Goal: Information Seeking & Learning: Learn about a topic

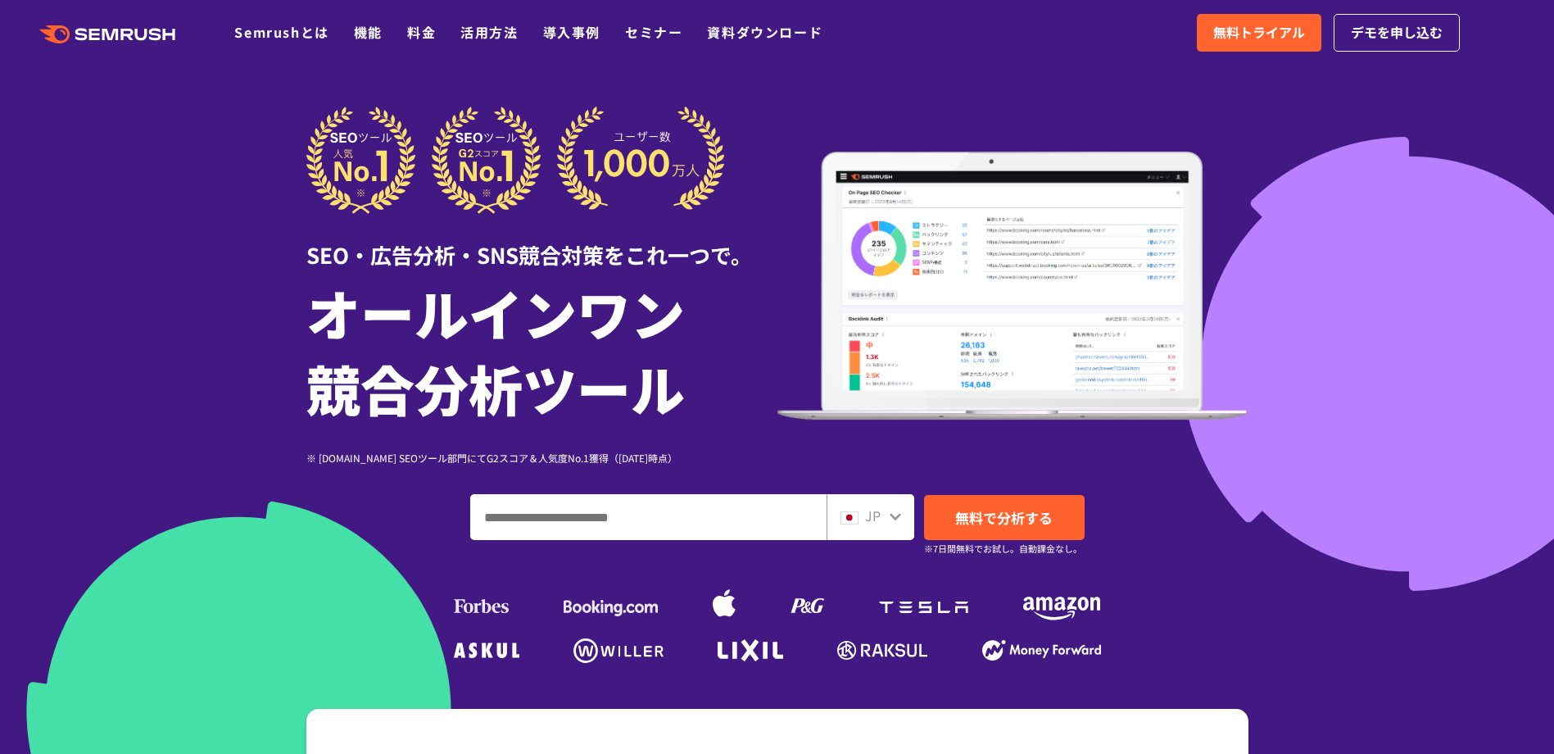
click at [1308, 383] on div at bounding box center [777, 457] width 1554 height 914
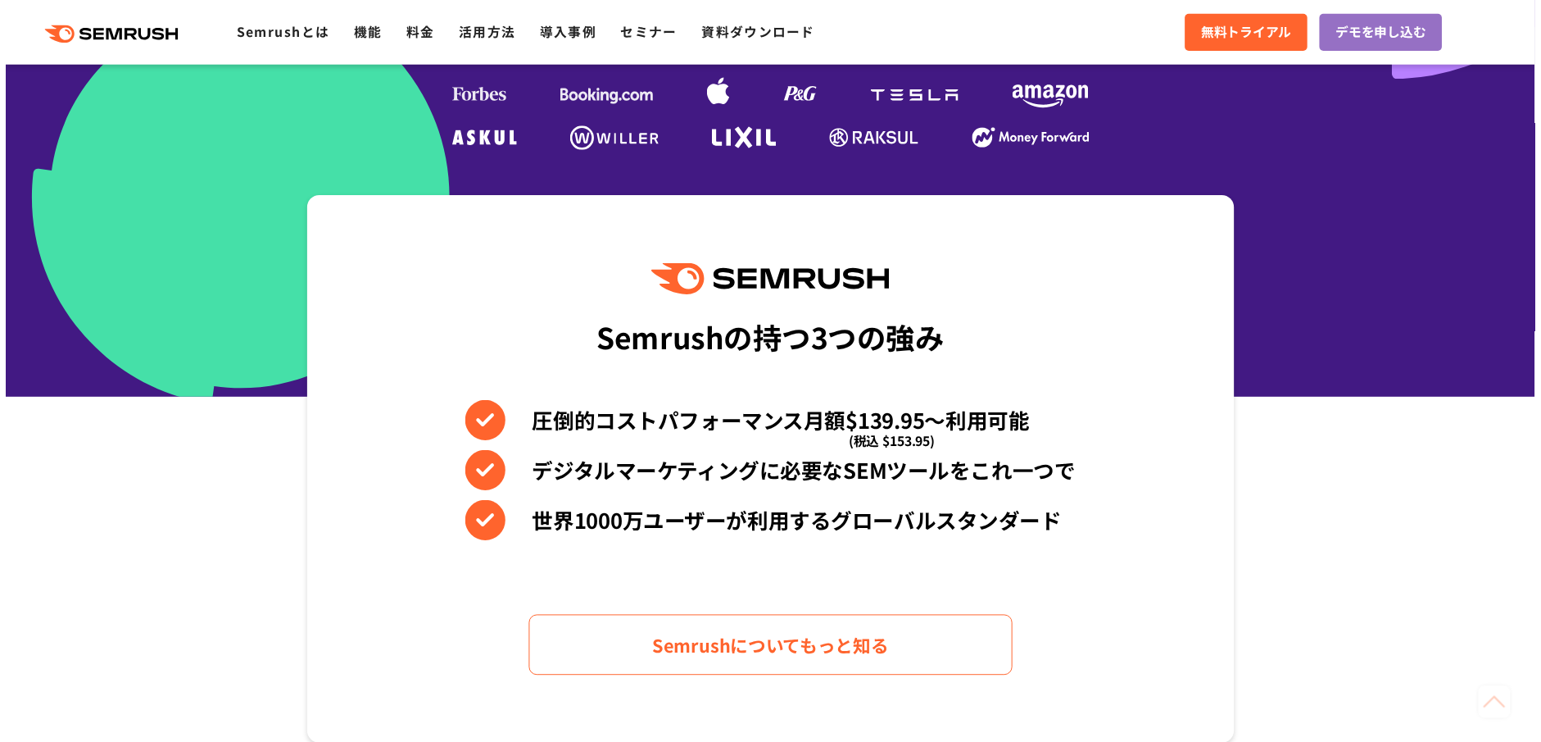
scroll to position [574, 0]
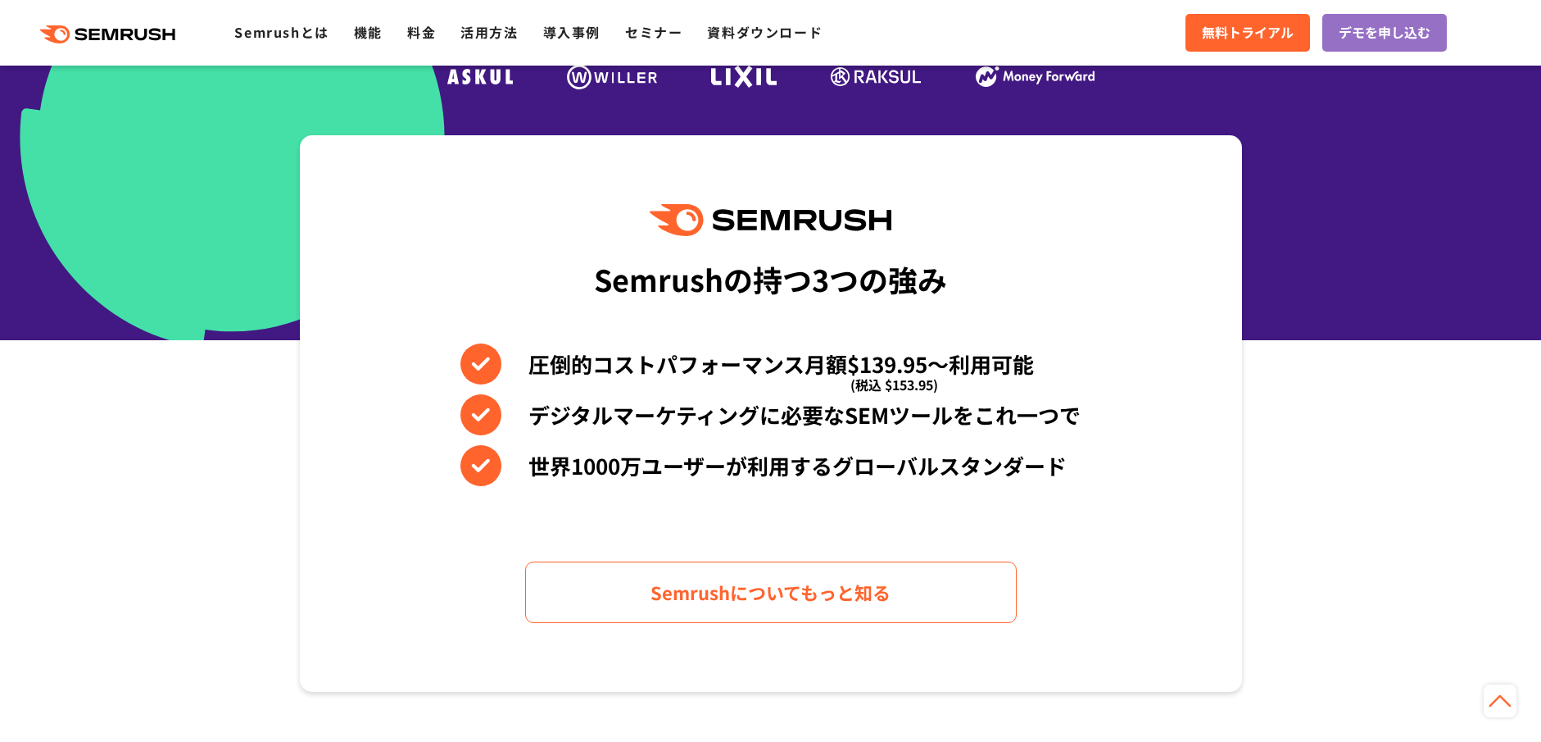
drag, startPoint x: 878, startPoint y: 238, endPoint x: 829, endPoint y: 228, distance: 50.3
click at [878, 238] on div "Semrushの持つ3つの強み 圧倒的コストパフォーマンス月額$139.95〜利用可能 (税込 $153.95) デジタルマーケティングに必要なSEMツールを…" at bounding box center [771, 413] width 942 height 556
drag, startPoint x: 910, startPoint y: 225, endPoint x: 736, endPoint y: 222, distance: 174.5
click at [736, 222] on div "Semrushの持つ3つの強み 圧倒的コストパフォーマンス月額$139.95〜利用可能 (税込 $153.95) デジタルマーケティングに必要なSEMツールを…" at bounding box center [771, 413] width 942 height 556
drag, startPoint x: 736, startPoint y: 222, endPoint x: 721, endPoint y: 281, distance: 60.8
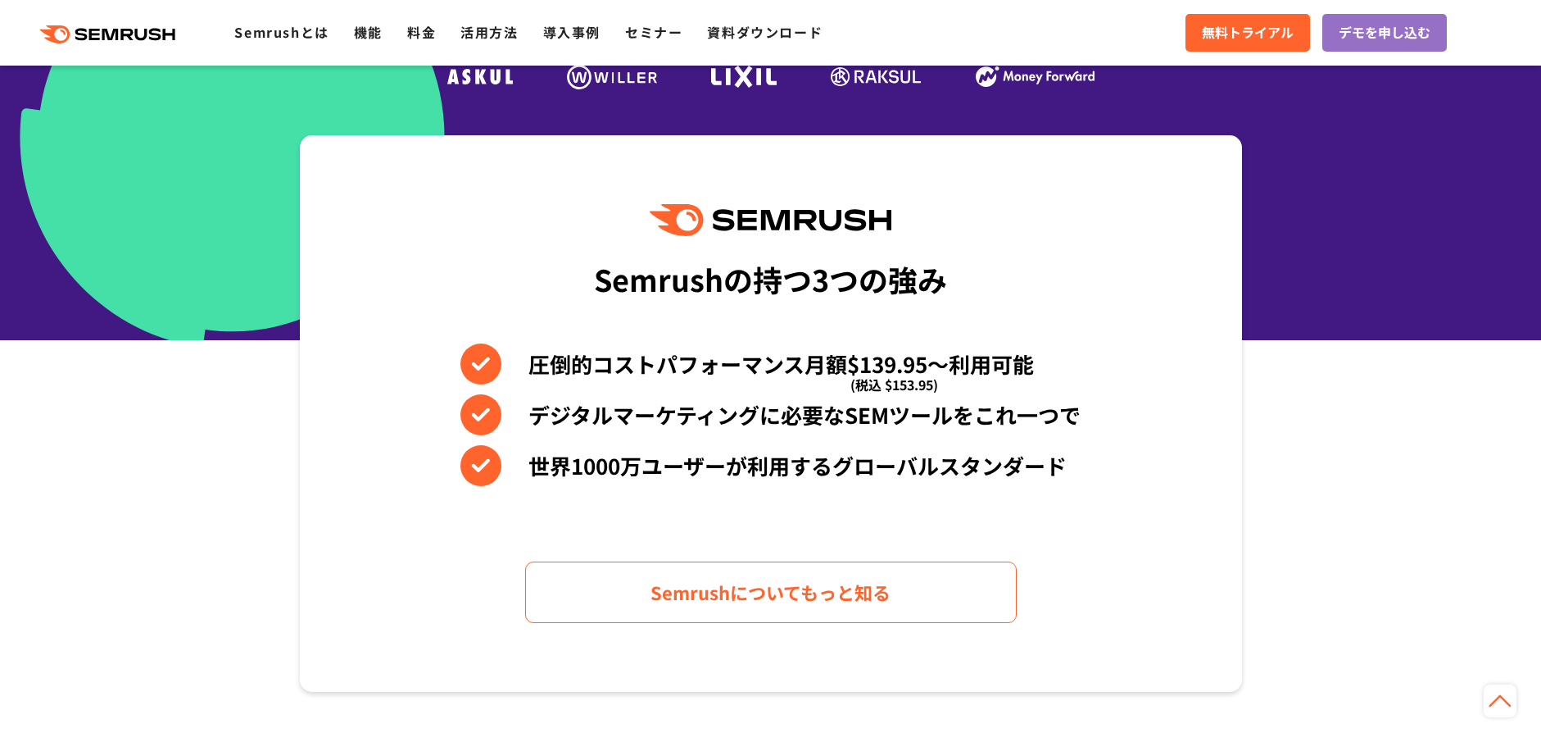
click at [717, 281] on div "Semrushの持つ3つの強み" at bounding box center [770, 278] width 353 height 61
click at [638, 282] on div "Semrushの持つ3つの強み" at bounding box center [770, 278] width 353 height 61
drag, startPoint x: 595, startPoint y: 289, endPoint x: 719, endPoint y: 283, distance: 123.9
click at [719, 283] on div "Semrushの持つ3つの強み" at bounding box center [770, 278] width 353 height 61
copy div "Semrush"
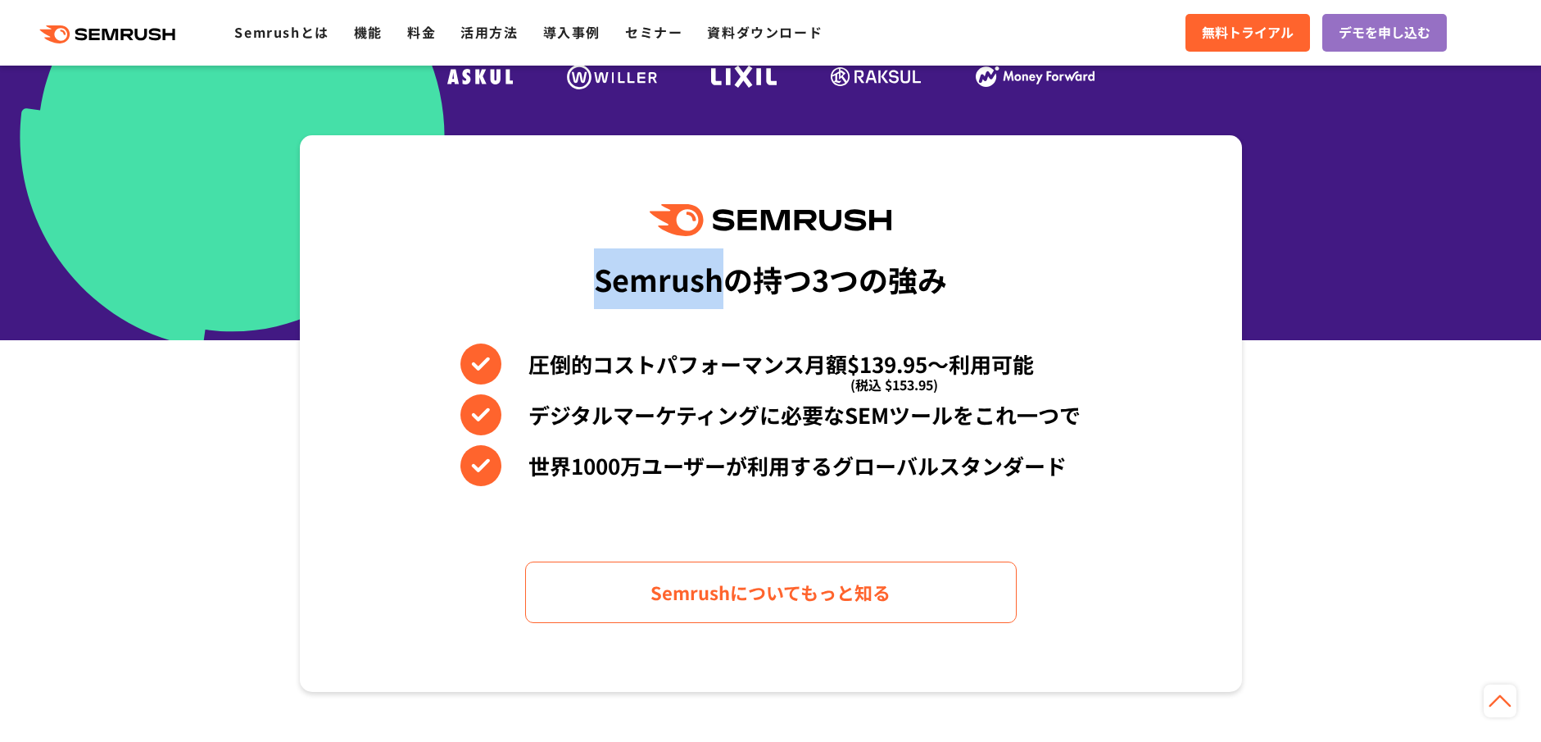
drag, startPoint x: 1050, startPoint y: 284, endPoint x: 945, endPoint y: 208, distance: 130.3
click at [1050, 283] on div "Semrushの持つ3つの強み 圧倒的コストパフォーマンス月額$139.95〜利用可能 (税込 $153.95) デジタルマーケティングに必要なSEMツールを…" at bounding box center [771, 413] width 942 height 556
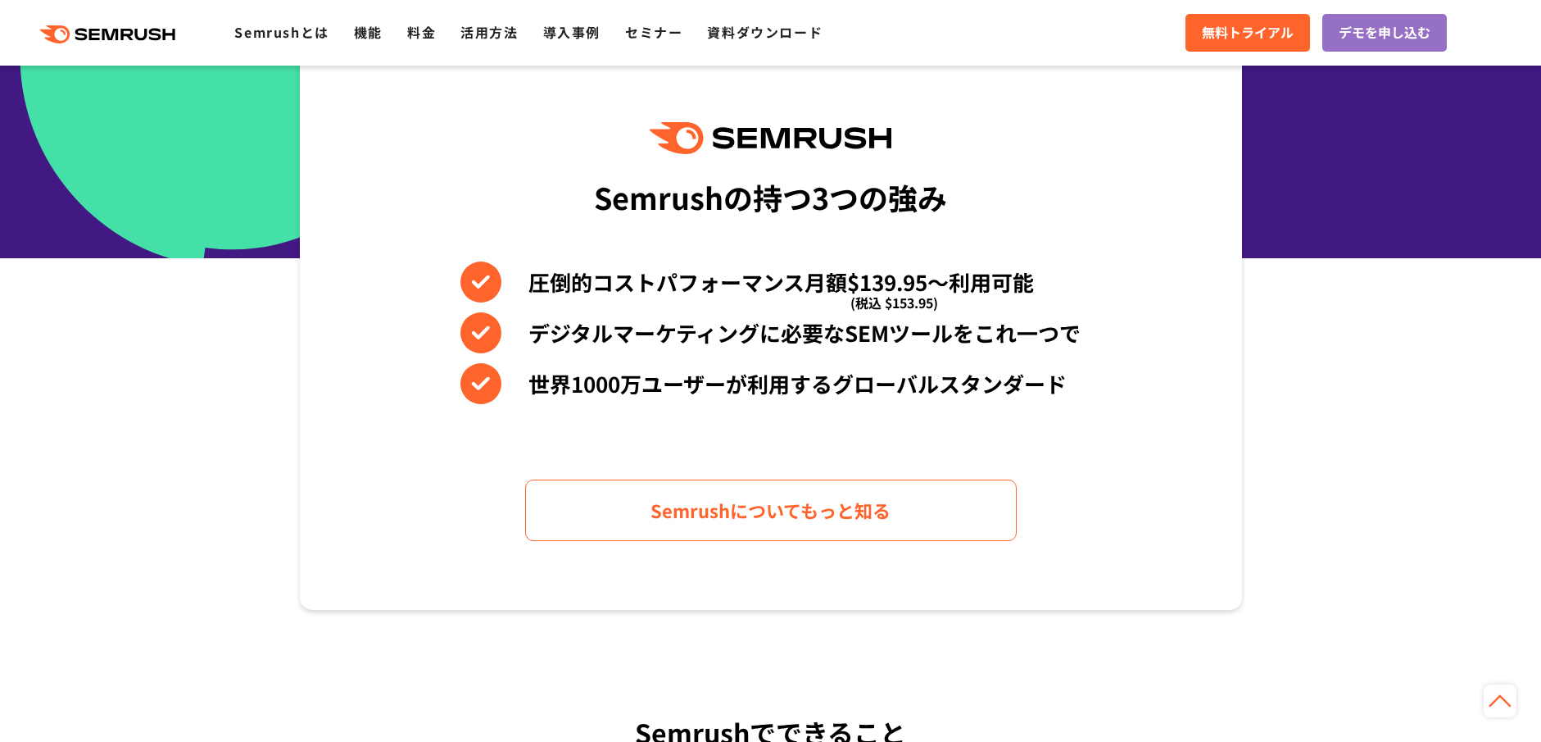
click at [882, 291] on span "(税込 $153.95)" at bounding box center [894, 302] width 88 height 41
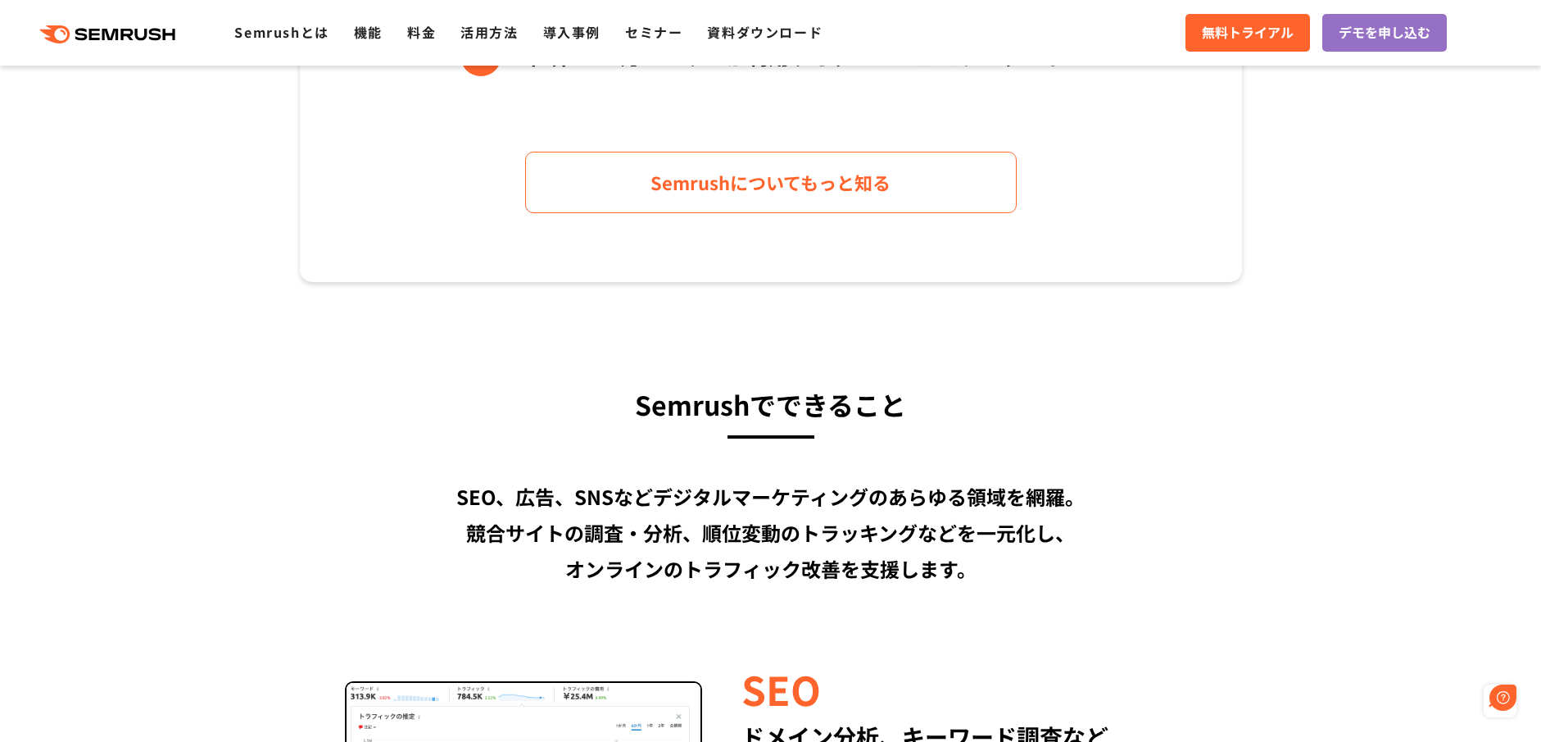
scroll to position [0, 0]
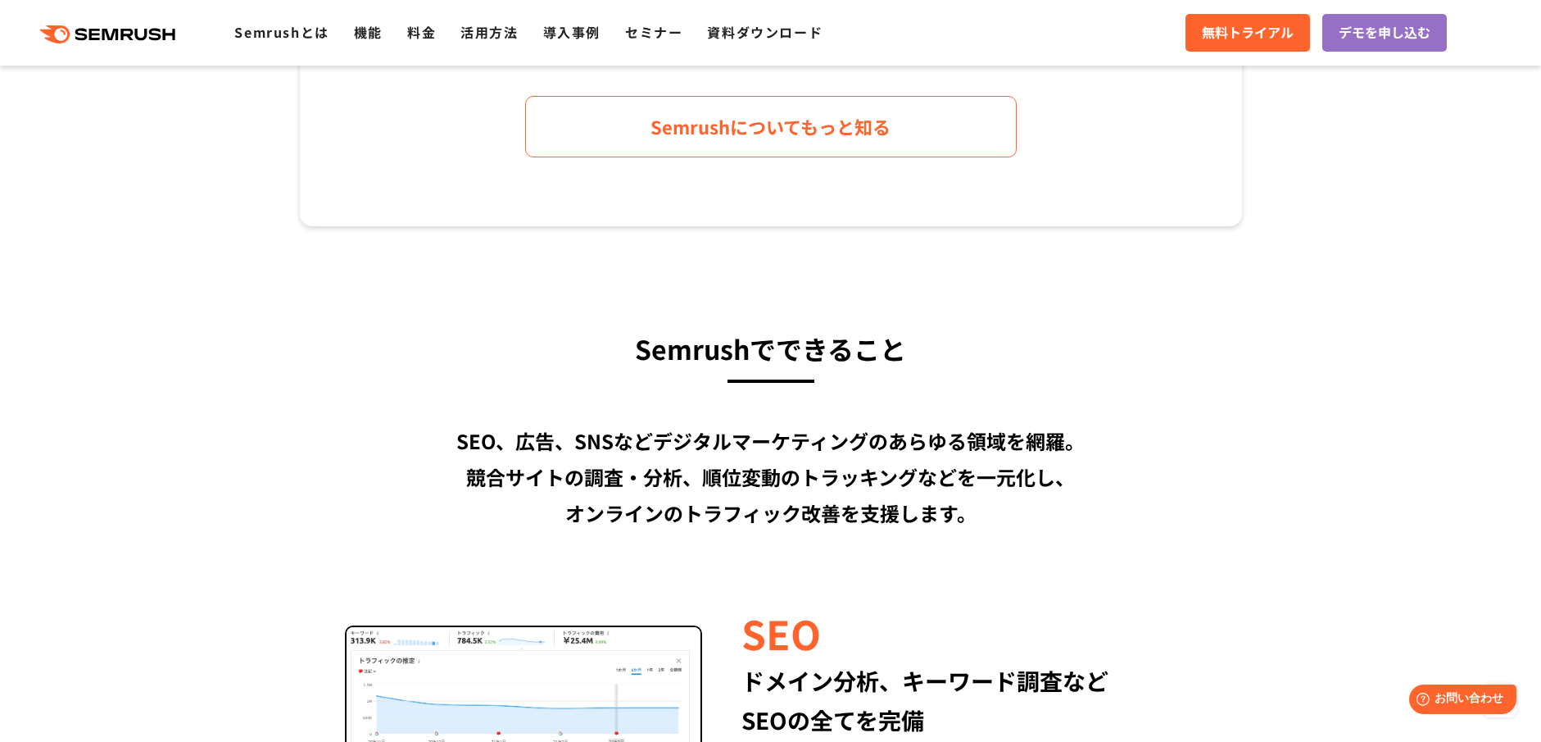
scroll to position [1311, 0]
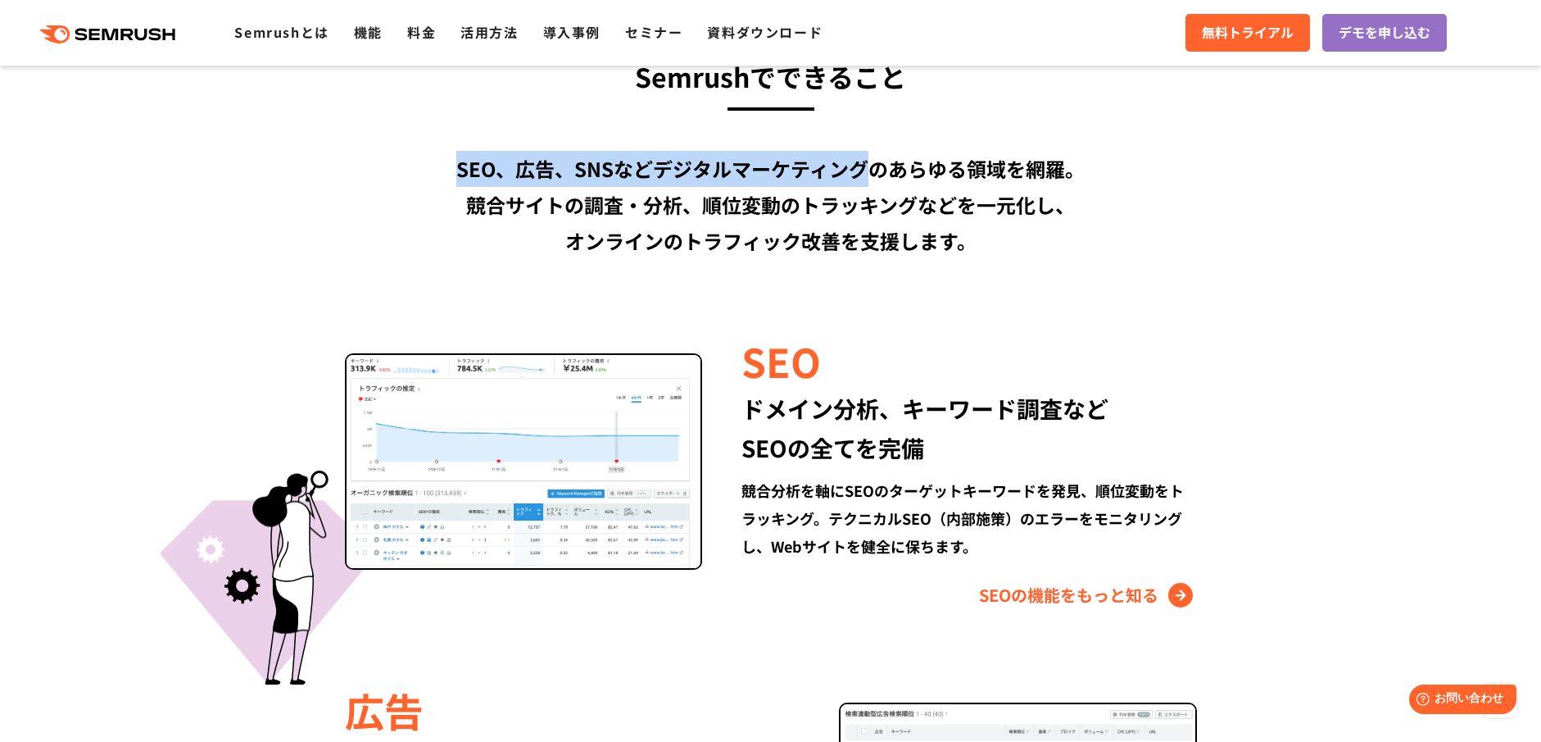
drag, startPoint x: 454, startPoint y: 171, endPoint x: 864, endPoint y: 167, distance: 409.7
click at [864, 167] on div "SEO、広告、SNSなどデジタルマーケティングのあらゆる領域を網羅。 競合サイトの調査・分析、順位変動のトラッキングなどを一元化し、 オンラインのトラフィック…" at bounding box center [771, 205] width 942 height 108
copy div "SEO、広告、SNSなどデジタルマーケティング"
drag, startPoint x: 1355, startPoint y: 183, endPoint x: 968, endPoint y: 190, distance: 386.8
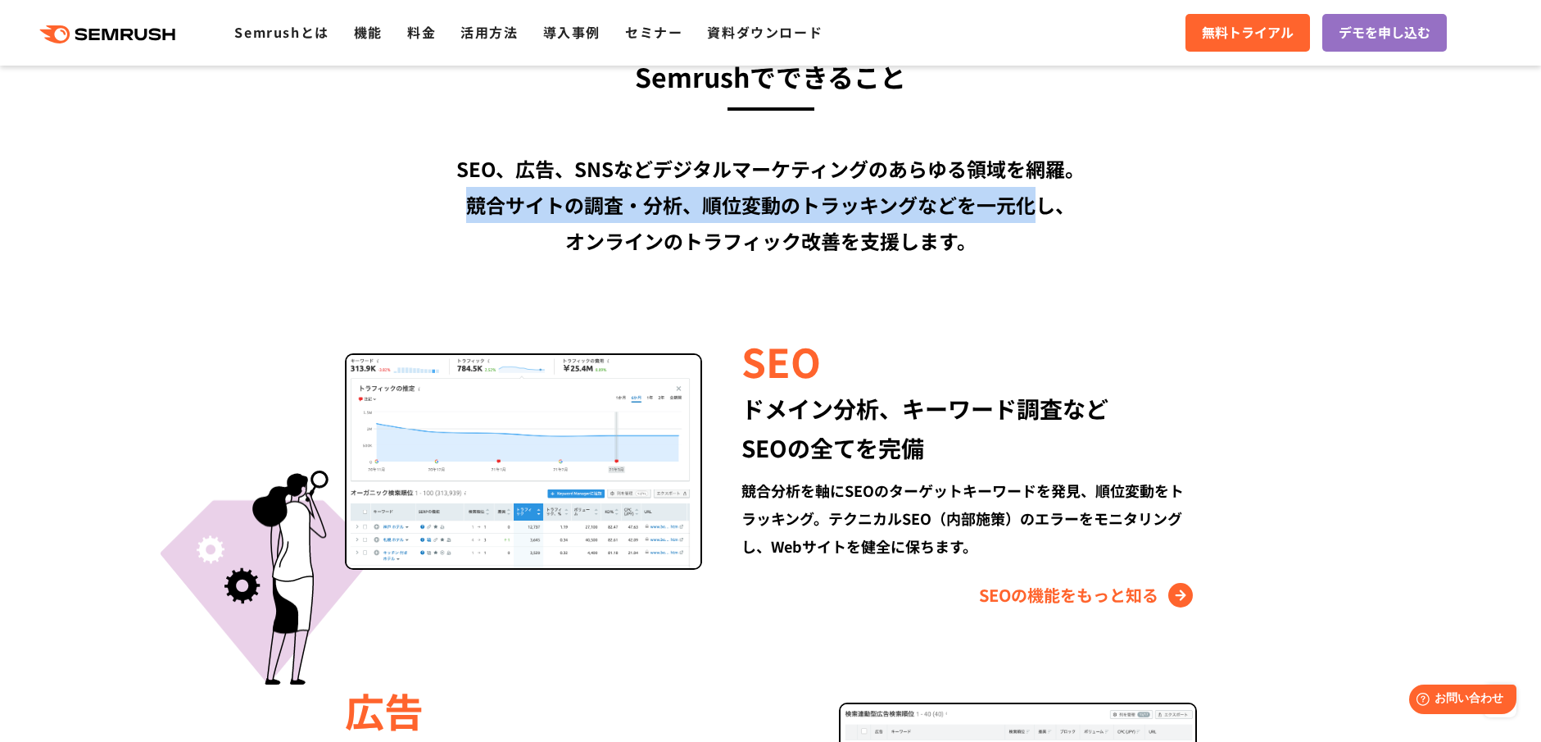
drag, startPoint x: 467, startPoint y: 210, endPoint x: 1041, endPoint y: 211, distance: 573.5
click at [1041, 211] on div "SEO、広告、SNSなどデジタルマーケティングのあらゆる領域を網羅。 競合サイトの調査・分析、順位変動のトラッキングなどを一元化し、 オンラインのトラフィック…" at bounding box center [771, 205] width 942 height 108
copy div "競合サイトの調査・分析、順位変動のトラッキングなどを一元化"
click at [1205, 382] on div "SEO ドメイン分析、キーワード調査など SEOの全てを完備 競合分析を軸にSEOのターゲットキーワードを発見、順位変動をトラッキング。テクニカルSEO（内部…" at bounding box center [771, 470] width 942 height 275
